Goal: Find specific page/section: Find specific page/section

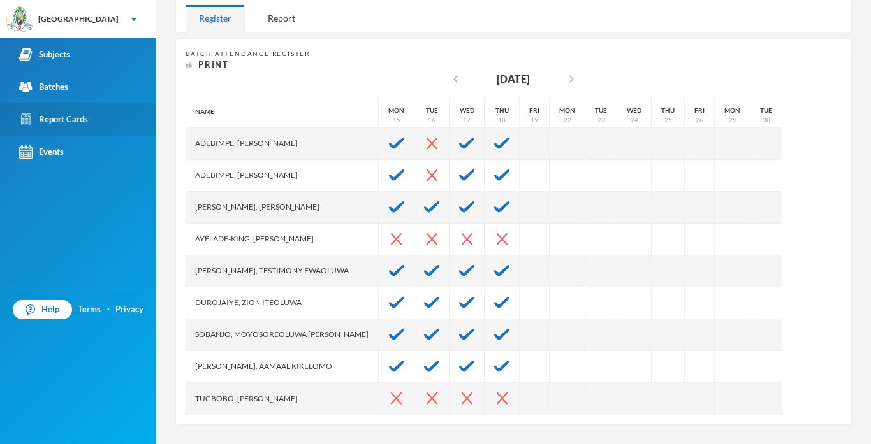
scroll to position [208, 0]
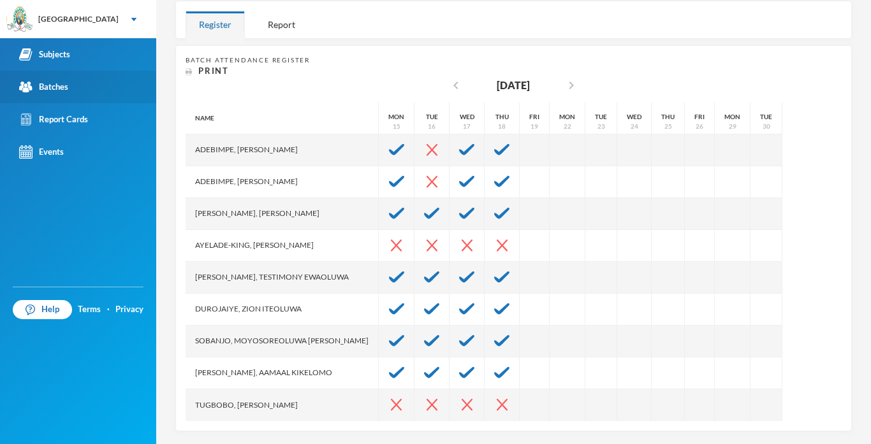
click at [44, 90] on div "Batches" at bounding box center [43, 86] width 49 height 13
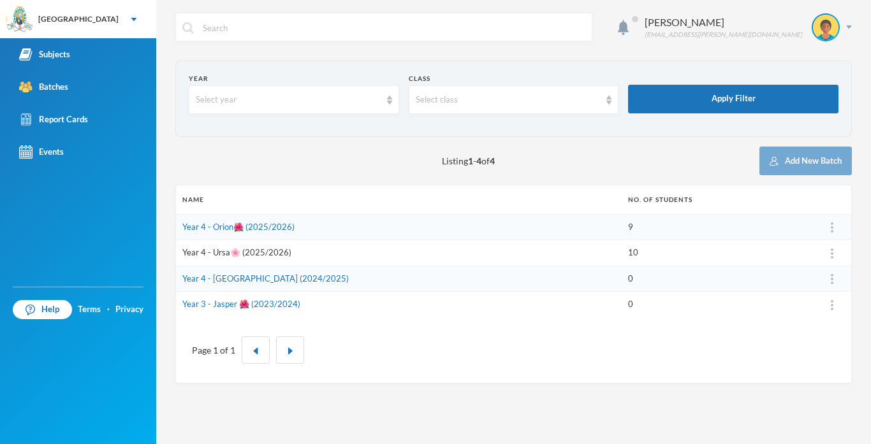
click at [227, 251] on link "Year 4 - Ursa🌸 (2025/2026)" at bounding box center [236, 252] width 109 height 10
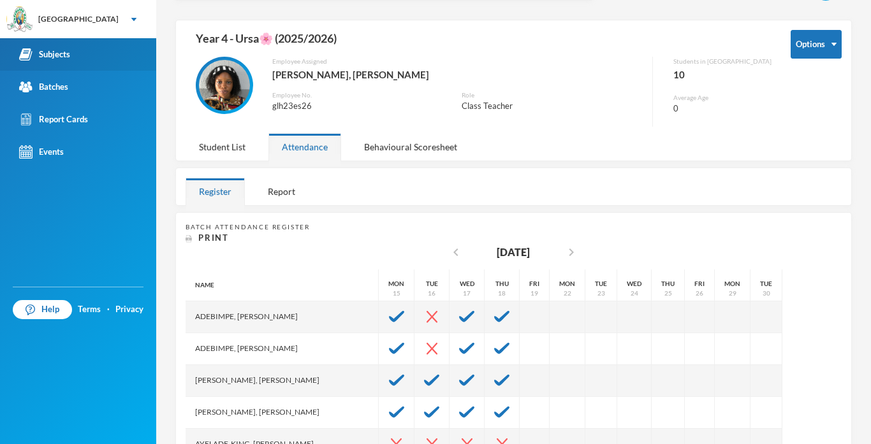
click at [22, 56] on img at bounding box center [25, 54] width 13 height 13
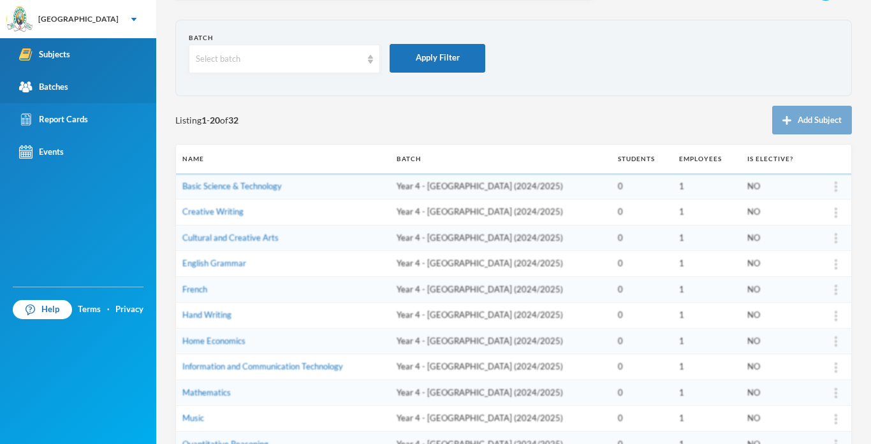
click at [27, 80] on img at bounding box center [25, 86] width 13 height 13
